Goal: Find specific page/section: Find specific page/section

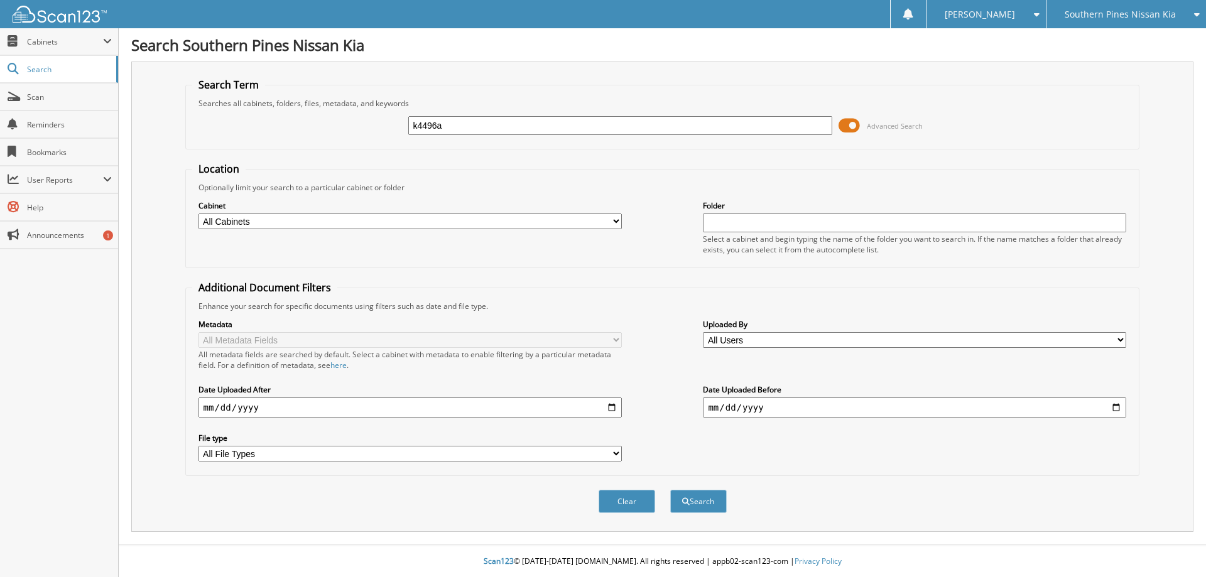
type input "k4496a"
click at [670, 490] on button "Search" at bounding box center [698, 501] width 57 height 23
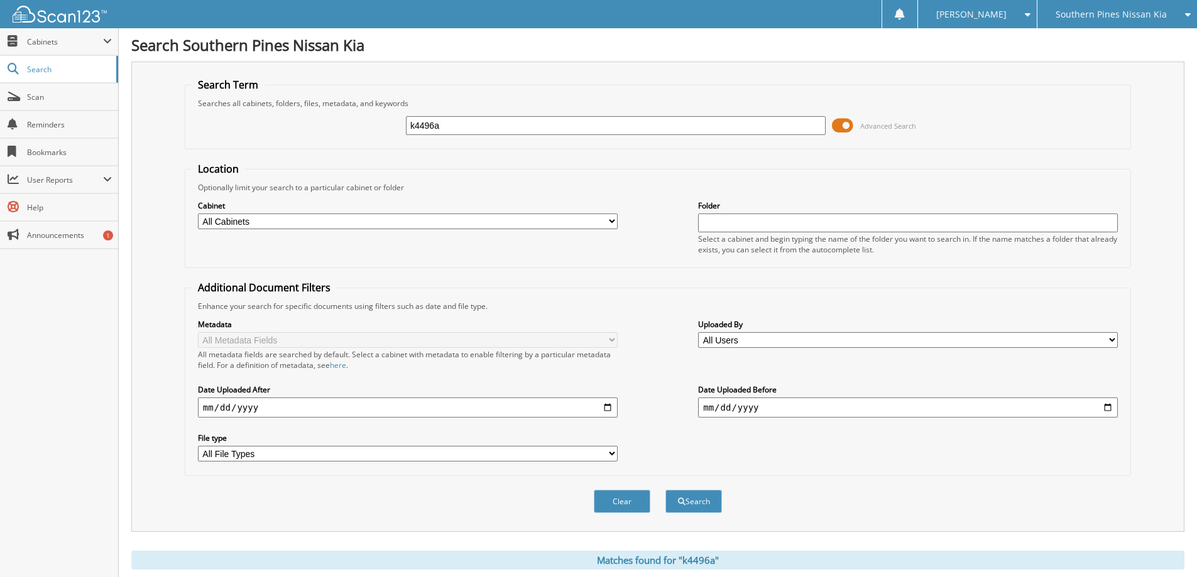
scroll to position [63, 0]
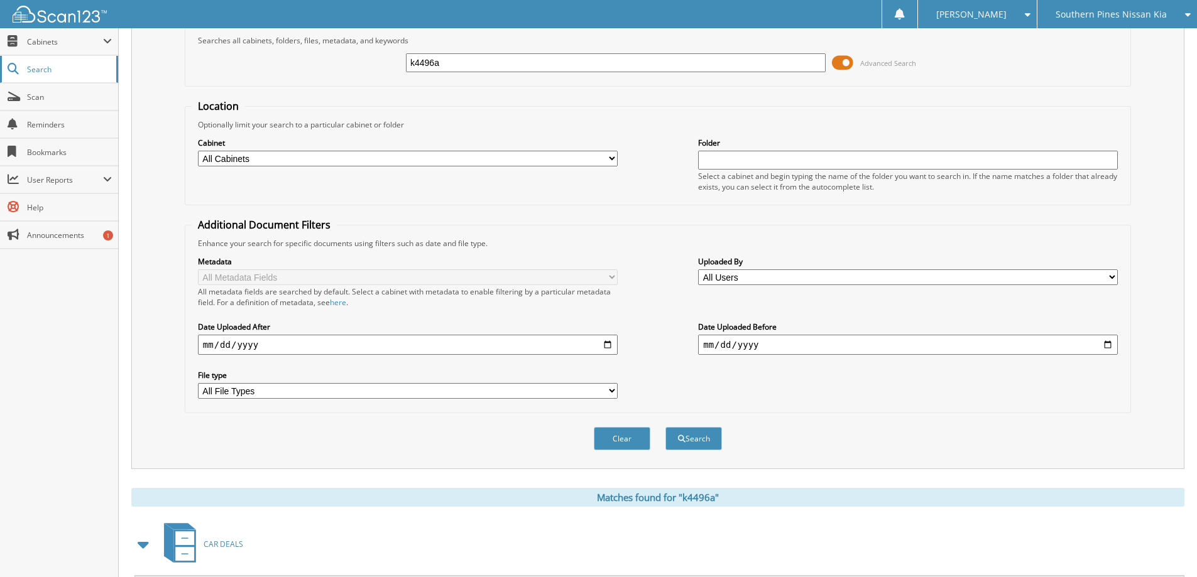
click at [75, 68] on span "Search" at bounding box center [68, 69] width 83 height 11
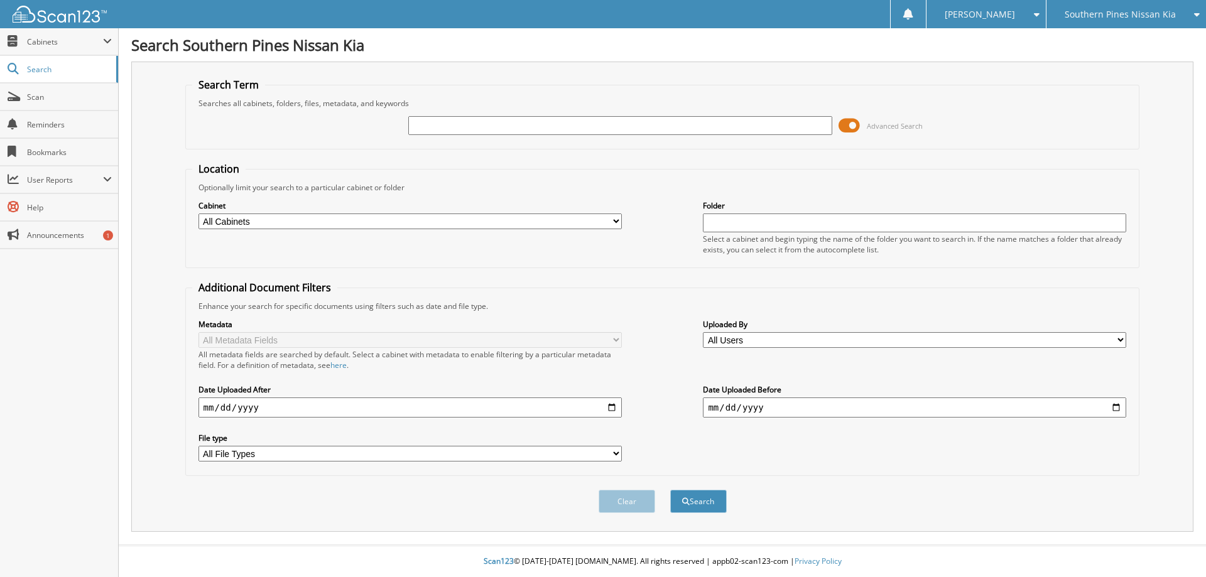
click at [1151, 15] on span "Southern Pines Nissan Kia" at bounding box center [1120, 15] width 111 height 8
click at [1146, 11] on span "Southern Pines Nissan Kia" at bounding box center [1120, 15] width 111 height 8
click at [38, 100] on span "Scan" at bounding box center [69, 97] width 85 height 11
